Goal: Share content

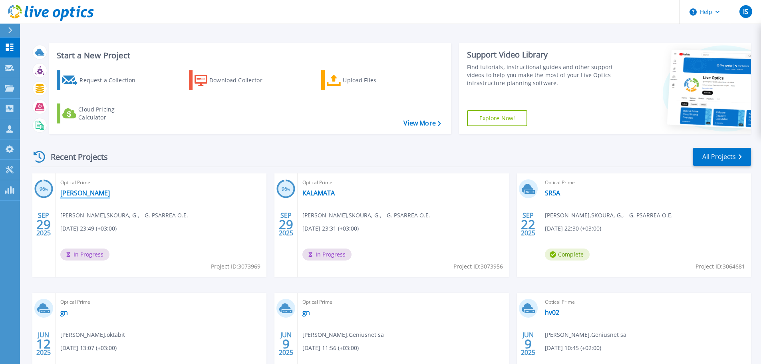
click at [70, 196] on link "[PERSON_NAME]" at bounding box center [85, 193] width 50 height 8
click at [313, 193] on link "KALAMATA" at bounding box center [318, 193] width 32 height 8
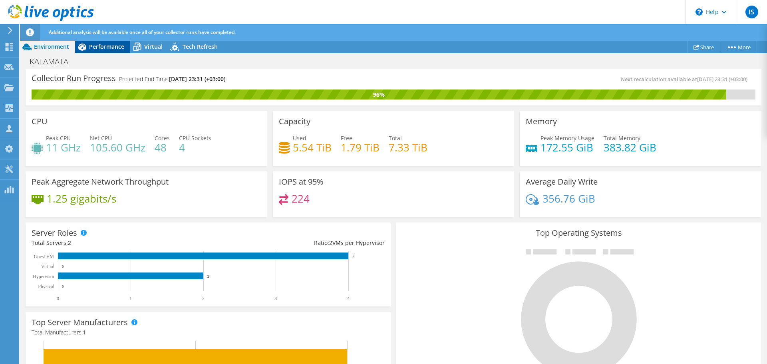
click at [91, 47] on span "Performance" at bounding box center [106, 47] width 35 height 8
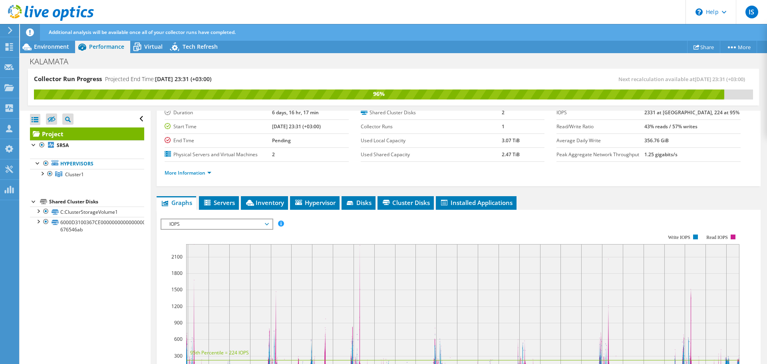
scroll to position [39, 0]
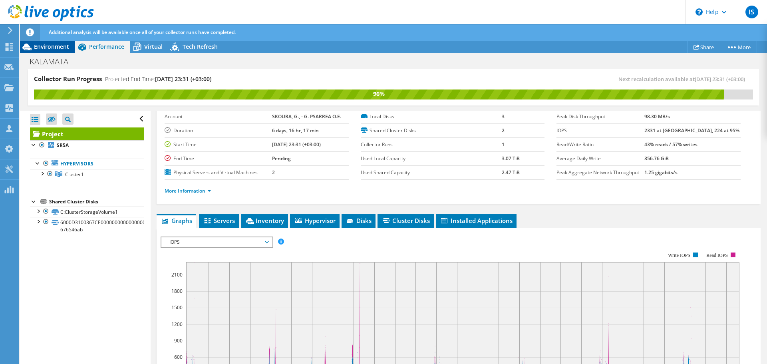
click at [48, 43] on span "Environment" at bounding box center [51, 47] width 35 height 8
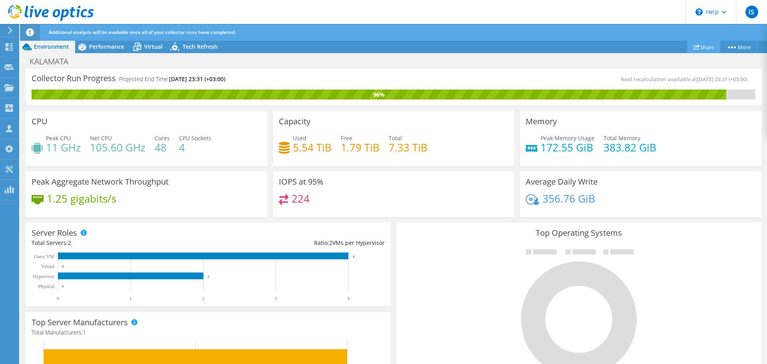
click at [704, 48] on link "Share" at bounding box center [703, 47] width 33 height 12
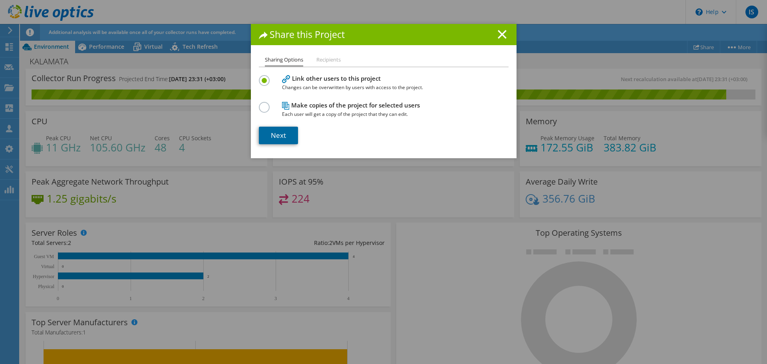
click at [283, 136] on link "Next" at bounding box center [278, 136] width 39 height 18
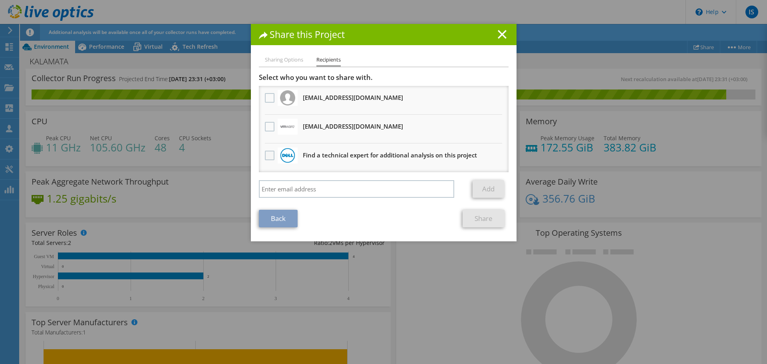
click at [270, 154] on label at bounding box center [271, 156] width 12 height 10
click at [0, 0] on input "checkbox" at bounding box center [0, 0] width 0 height 0
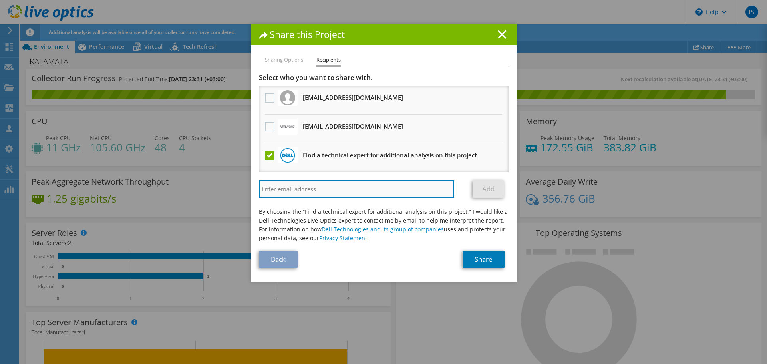
click at [301, 194] on input "search" at bounding box center [357, 189] width 196 height 18
type input "D"
click at [315, 182] on input "search" at bounding box center [357, 189] width 196 height 18
paste input "[PERSON_NAME][EMAIL_ADDRESS][PERSON_NAME][DOMAIN_NAME]"
type input "[PERSON_NAME][EMAIL_ADDRESS][PERSON_NAME][DOMAIN_NAME]"
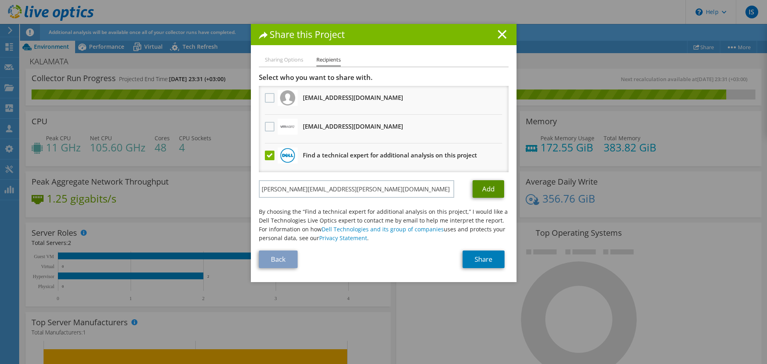
click at [483, 191] on link "Add" at bounding box center [488, 189] width 32 height 18
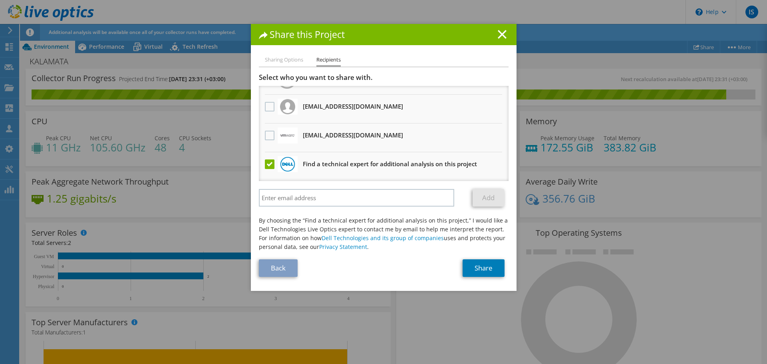
scroll to position [0, 0]
click at [267, 163] on label at bounding box center [271, 164] width 12 height 10
click at [0, 0] on input "checkbox" at bounding box center [0, 0] width 0 height 0
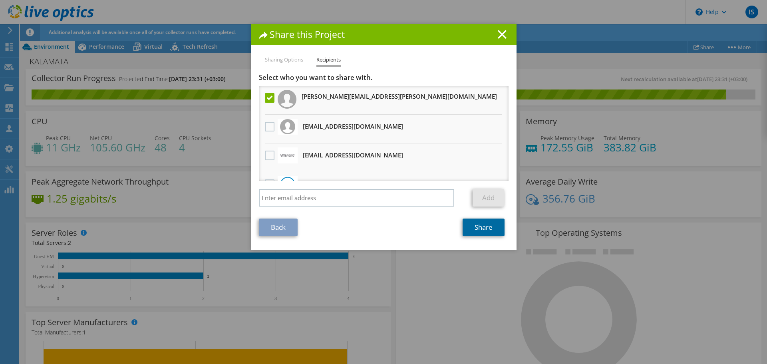
click at [476, 229] on link "Share" at bounding box center [483, 227] width 42 height 18
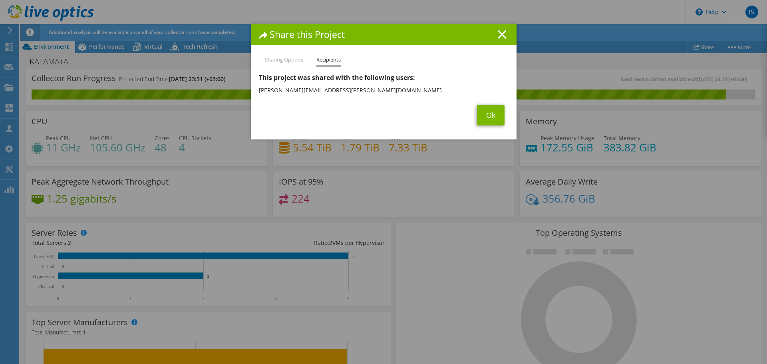
click at [499, 35] on line at bounding box center [502, 34] width 8 height 8
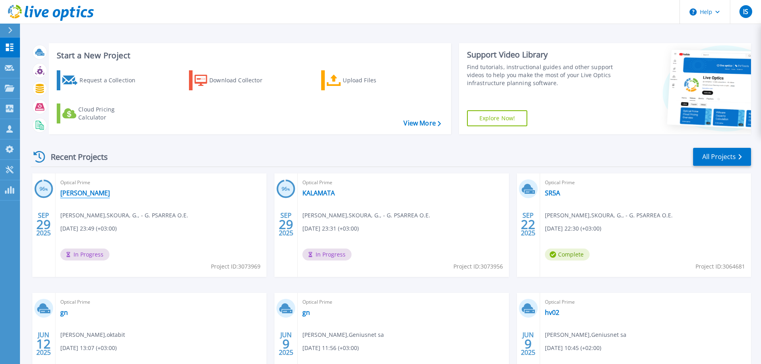
click at [74, 194] on link "[PERSON_NAME]" at bounding box center [85, 193] width 50 height 8
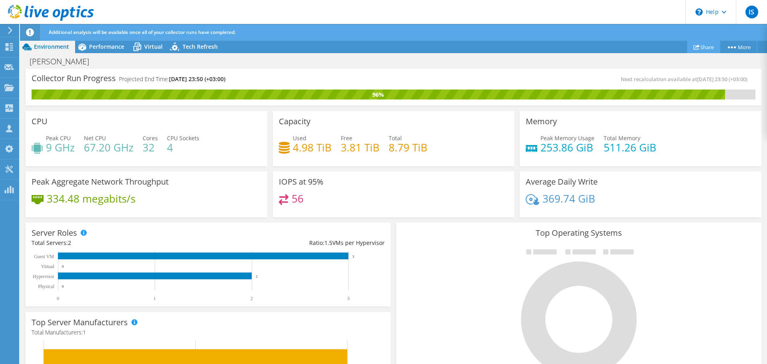
click at [705, 45] on link "Share" at bounding box center [703, 47] width 33 height 12
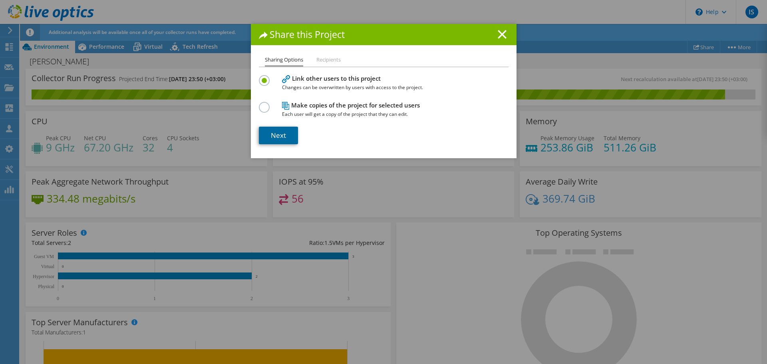
click at [271, 134] on link "Next" at bounding box center [278, 136] width 39 height 18
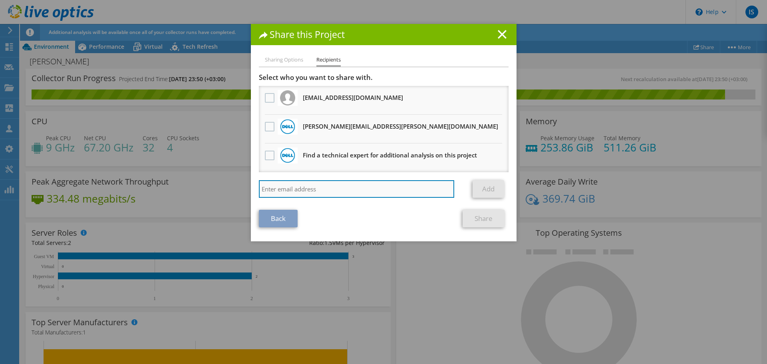
click at [313, 185] on input "search" at bounding box center [357, 189] width 196 height 18
paste input "[PERSON_NAME][EMAIL_ADDRESS][PERSON_NAME][DOMAIN_NAME]"
type input "[PERSON_NAME][EMAIL_ADDRESS][PERSON_NAME][DOMAIN_NAME]"
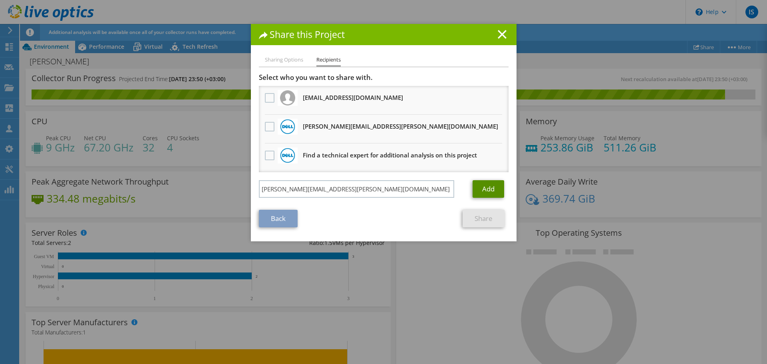
click at [480, 190] on link "Add" at bounding box center [488, 189] width 32 height 18
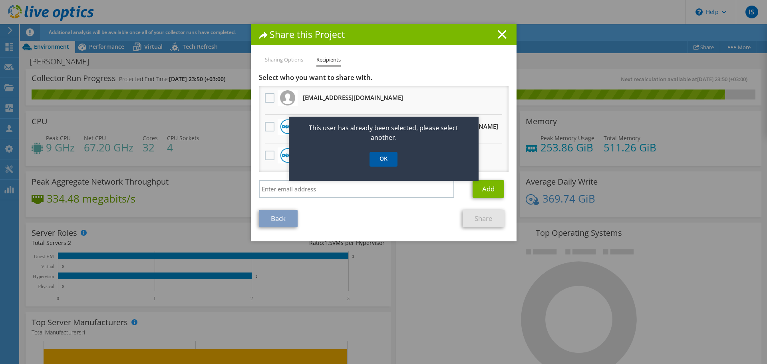
click at [376, 157] on link "OK" at bounding box center [383, 159] width 28 height 15
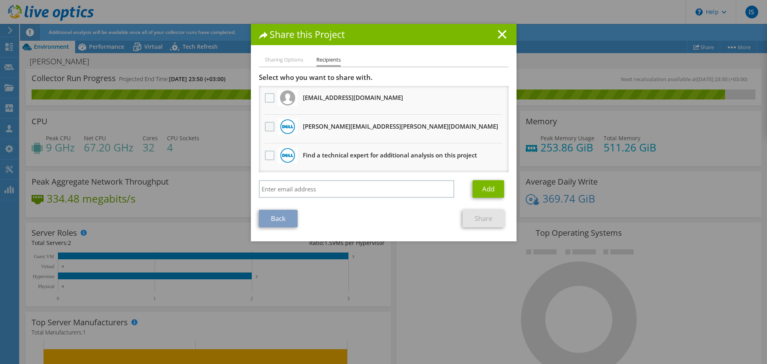
click at [273, 125] on label at bounding box center [271, 127] width 12 height 10
click at [0, 0] on input "checkbox" at bounding box center [0, 0] width 0 height 0
click at [470, 214] on link "Share" at bounding box center [483, 219] width 42 height 18
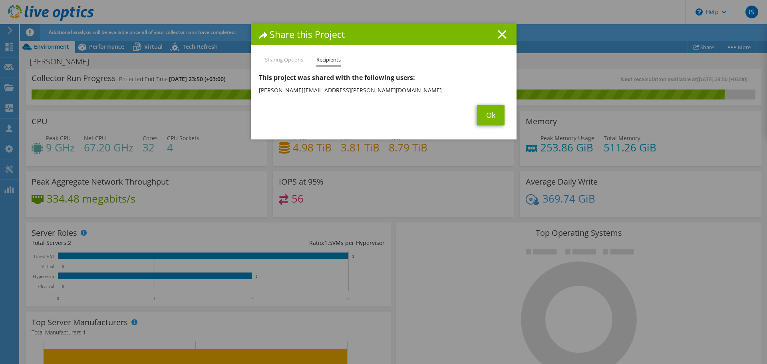
click at [500, 34] on icon at bounding box center [501, 34] width 9 height 9
